Goal: Task Accomplishment & Management: Manage account settings

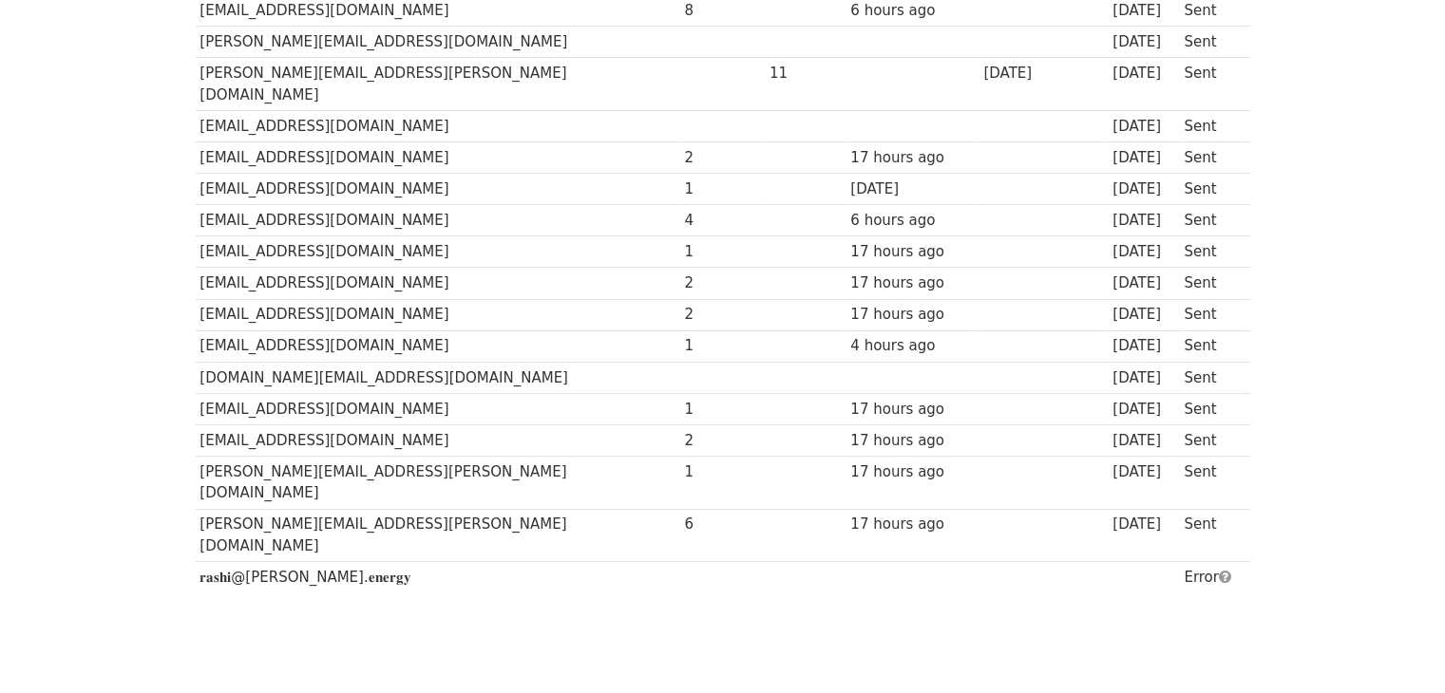
scroll to position [322, 0]
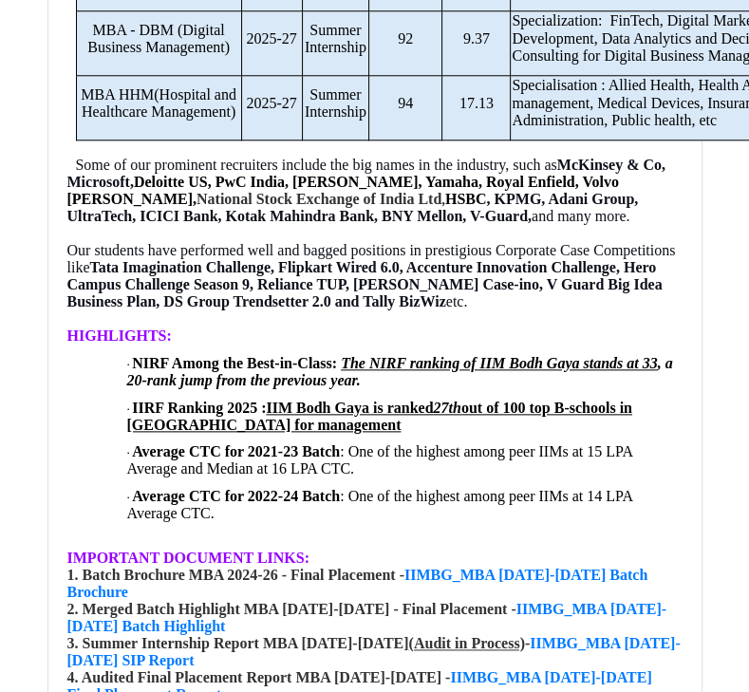
scroll to position [950, 0]
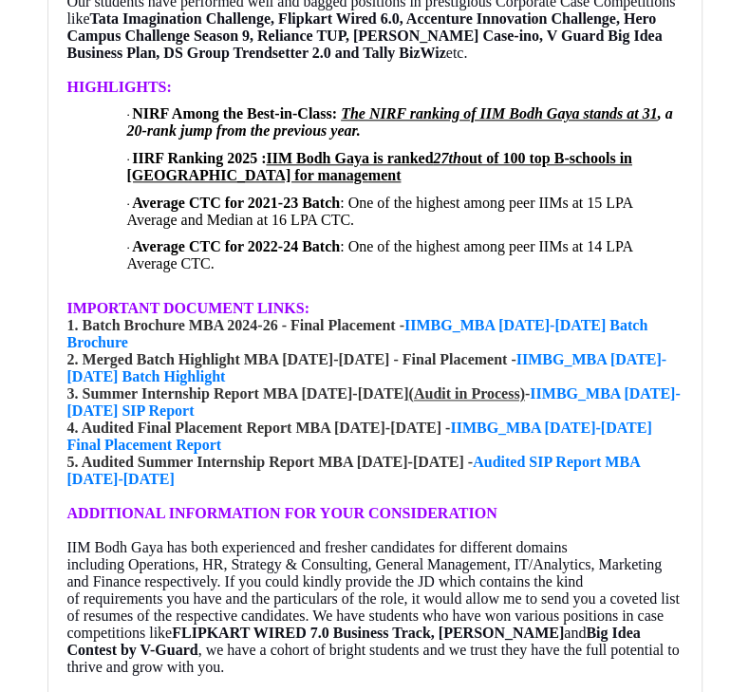
scroll to position [19813, 0]
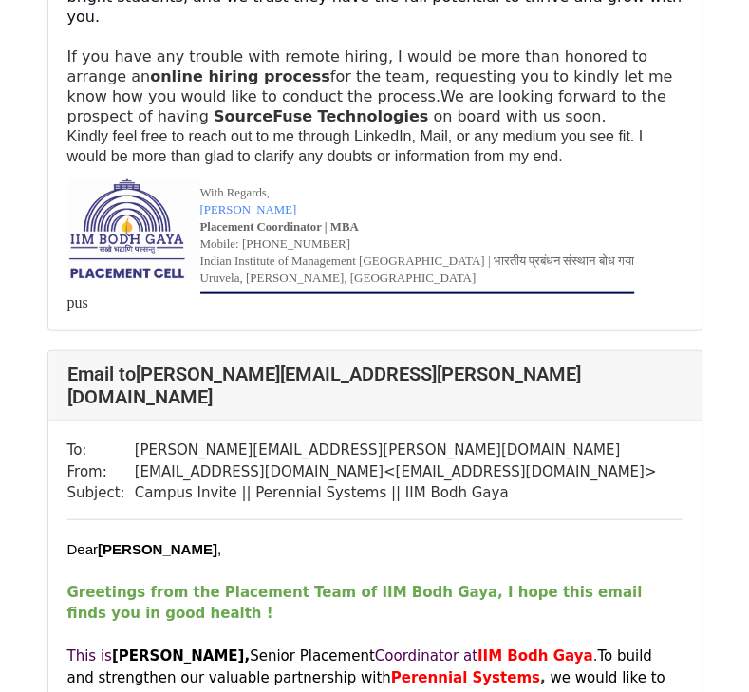
scroll to position [2145, 0]
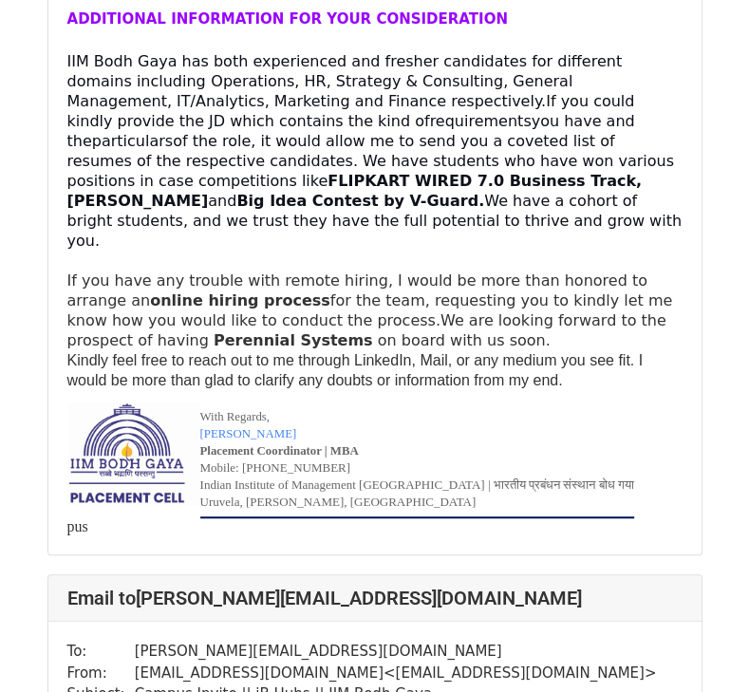
scroll to position [4217, 0]
